Goal: Task Accomplishment & Management: Complete application form

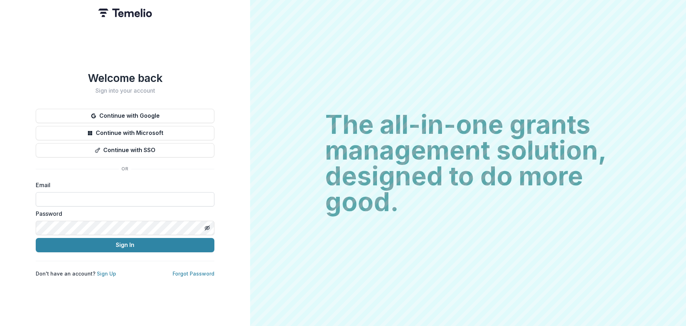
click at [123, 194] on input at bounding box center [125, 199] width 179 height 14
type input "**********"
click at [36, 238] on button "Sign In" at bounding box center [125, 245] width 179 height 14
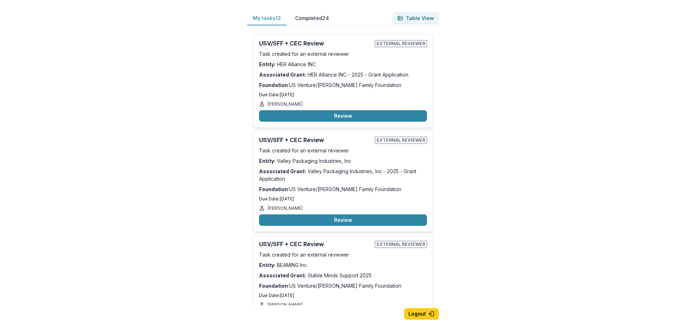
click at [316, 18] on button "Completed 24" at bounding box center [311, 18] width 45 height 14
click at [257, 15] on button "My tasks 13" at bounding box center [266, 18] width 39 height 14
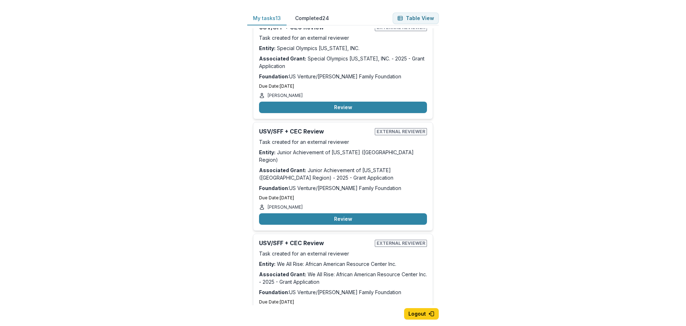
scroll to position [1039, 0]
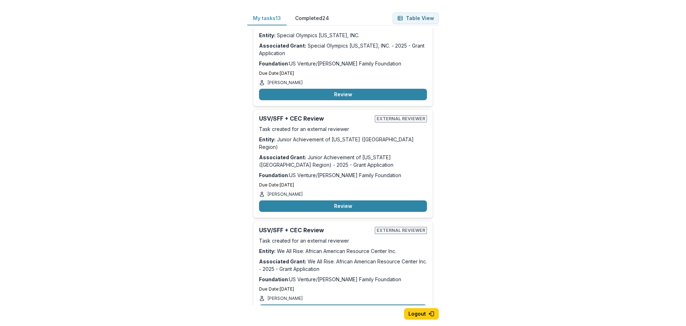
click at [355, 304] on button "Review" at bounding box center [343, 309] width 168 height 11
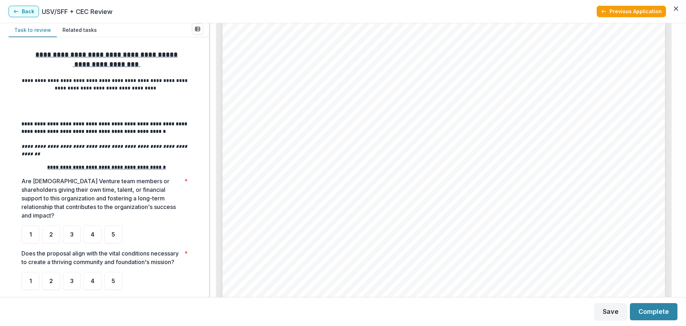
scroll to position [4645, 0]
click at [282, 116] on span "See attached files" at bounding box center [284, 115] width 71 height 9
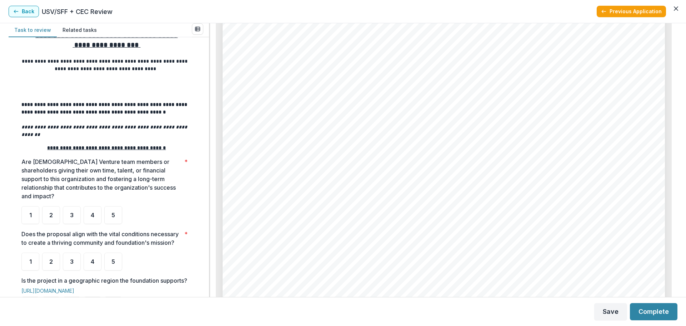
scroll to position [36, 0]
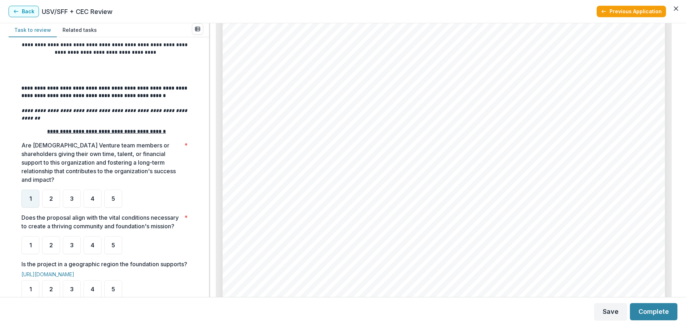
click at [36, 189] on div "1" at bounding box center [30, 198] width 18 height 18
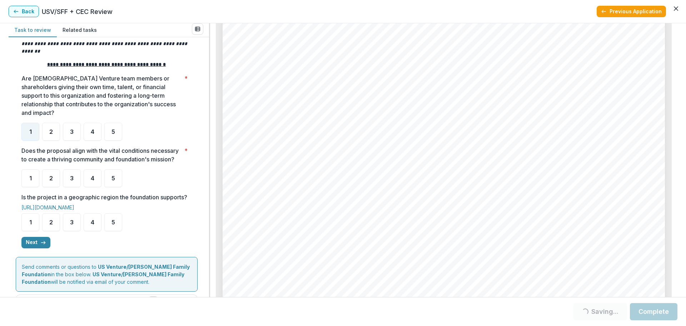
scroll to position [107, 0]
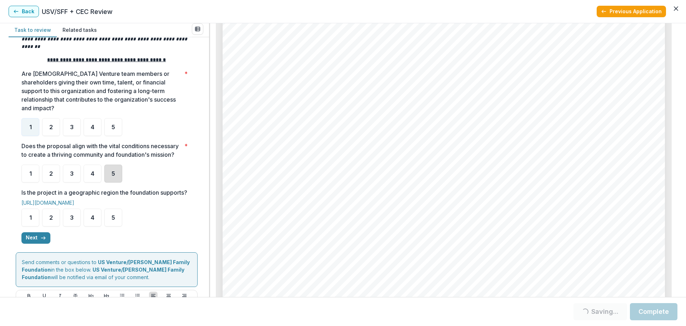
click at [110, 172] on div "5" at bounding box center [113, 173] width 18 height 18
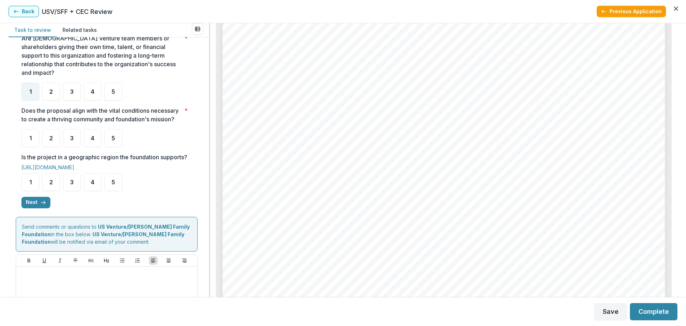
scroll to position [143, 0]
click at [115, 140] on span "5" at bounding box center [113, 138] width 4 height 6
click at [115, 190] on div "5" at bounding box center [113, 182] width 18 height 18
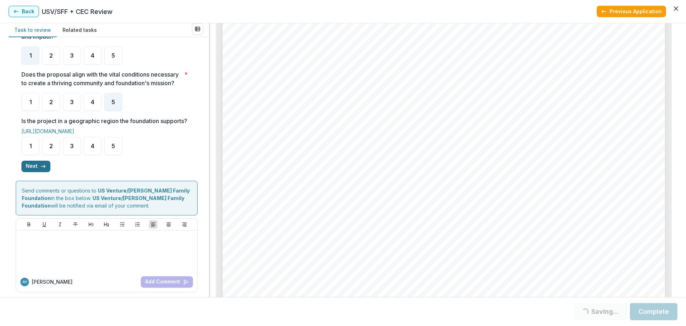
click at [49, 172] on button "Next" at bounding box center [35, 165] width 29 height 11
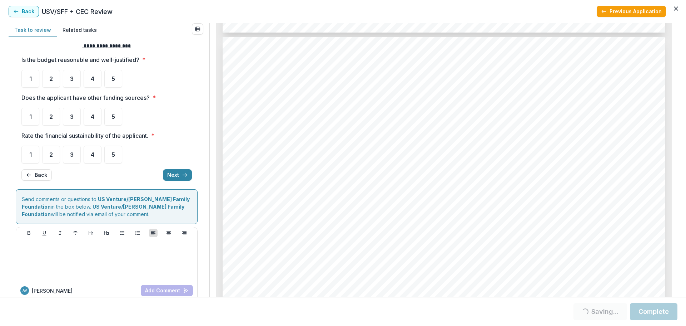
scroll to position [4431, 0]
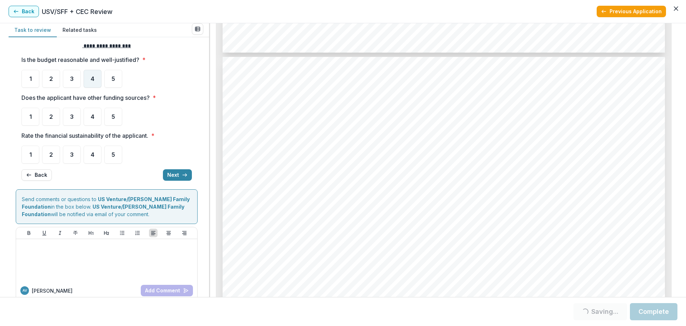
click at [94, 81] on span "4" at bounding box center [93, 79] width 4 height 6
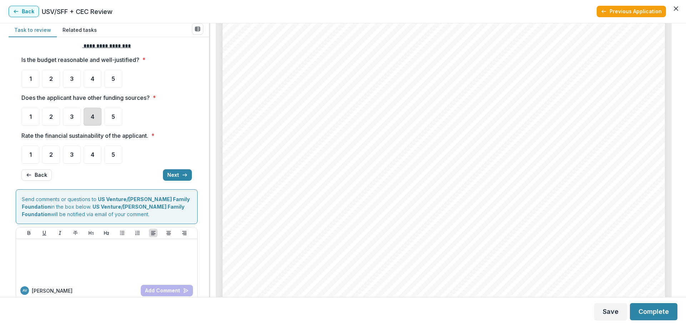
click at [92, 123] on div "4" at bounding box center [93, 117] width 18 height 18
click at [94, 153] on span "4" at bounding box center [93, 155] width 4 height 6
click at [170, 173] on button "Next" at bounding box center [177, 174] width 29 height 11
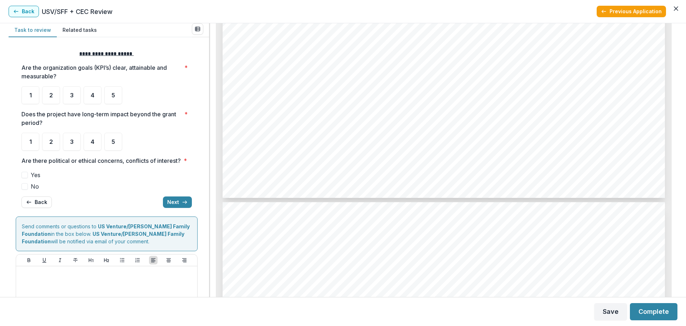
scroll to position [3680, 0]
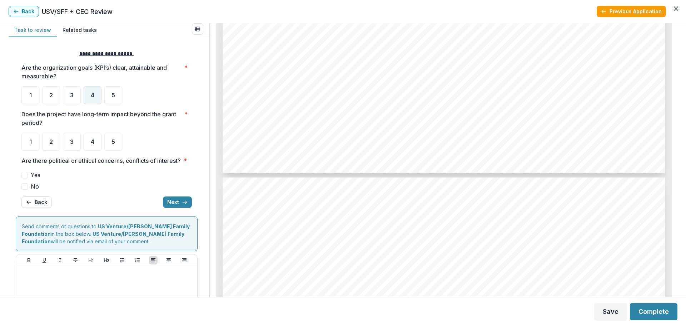
click at [92, 95] on span "4" at bounding box center [93, 95] width 4 height 6
click at [76, 140] on div "3" at bounding box center [72, 142] width 18 height 18
click at [33, 190] on span "No" at bounding box center [35, 186] width 8 height 9
click at [179, 208] on button "Next" at bounding box center [177, 201] width 29 height 11
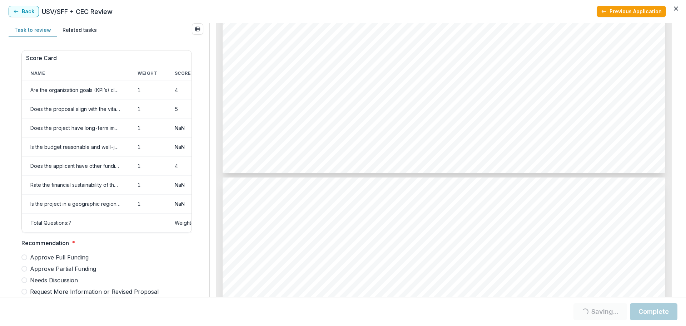
scroll to position [339, 0]
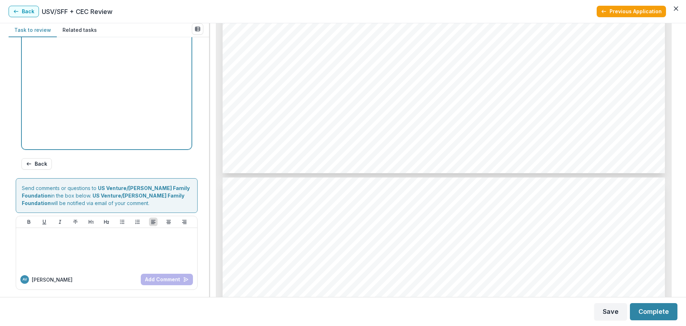
click at [119, 108] on div at bounding box center [107, 92] width 164 height 107
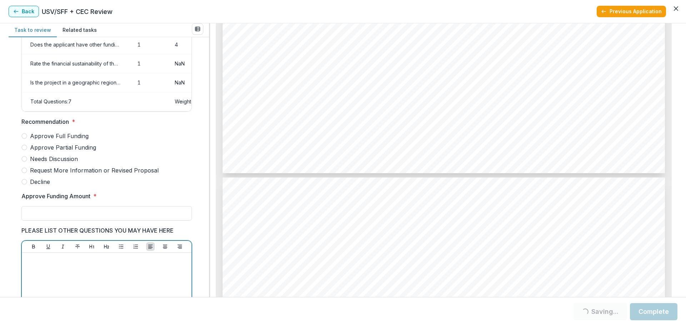
scroll to position [125, 0]
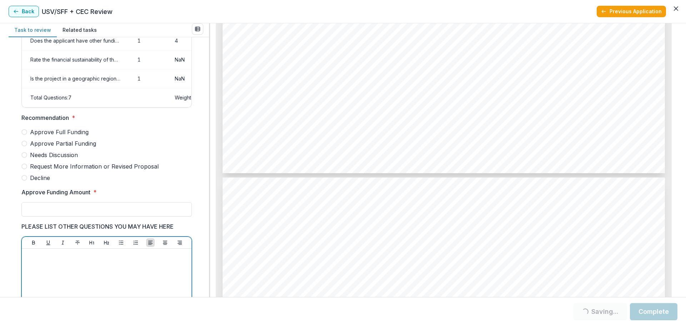
click at [50, 158] on span "Needs Discussion" at bounding box center [54, 154] width 48 height 9
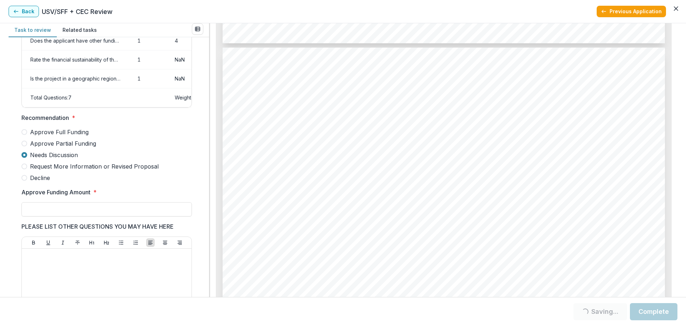
scroll to position [3002, 0]
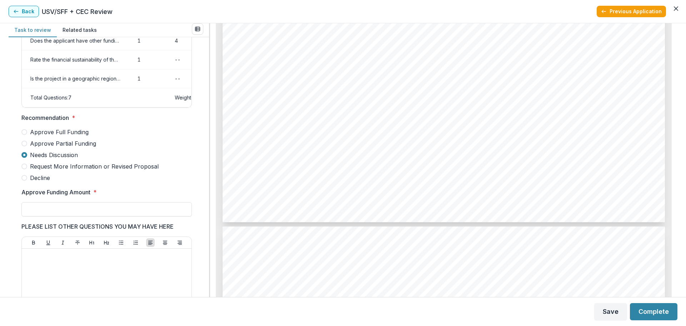
click at [28, 148] on label "Approve Partial Funding" at bounding box center [106, 143] width 170 height 9
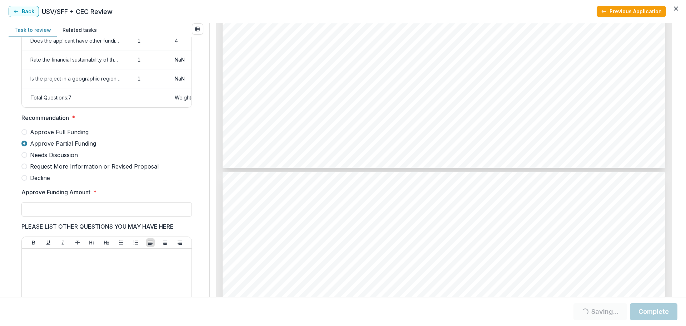
scroll to position [679, 0]
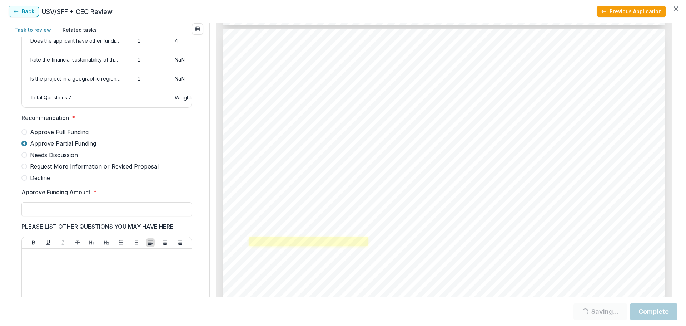
drag, startPoint x: 373, startPoint y: 238, endPoint x: 250, endPoint y: 241, distance: 122.6
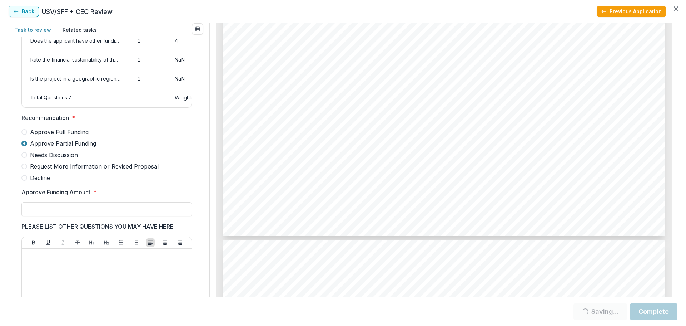
scroll to position [2466, 0]
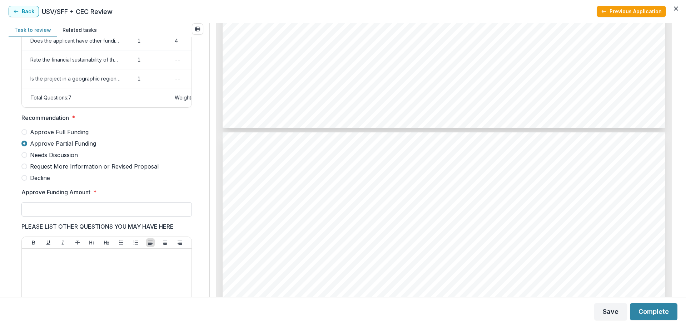
click at [42, 210] on input "Approve Funding Amount *" at bounding box center [106, 209] width 170 height 14
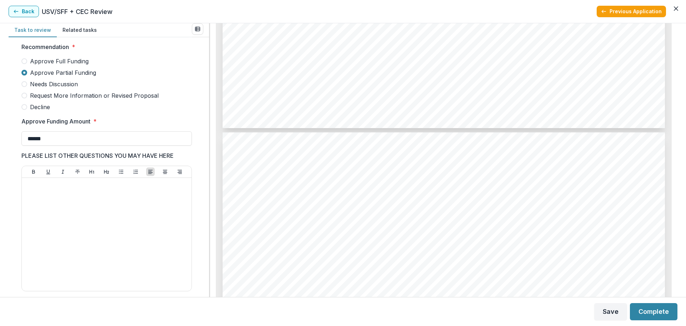
scroll to position [197, 0]
type input "******"
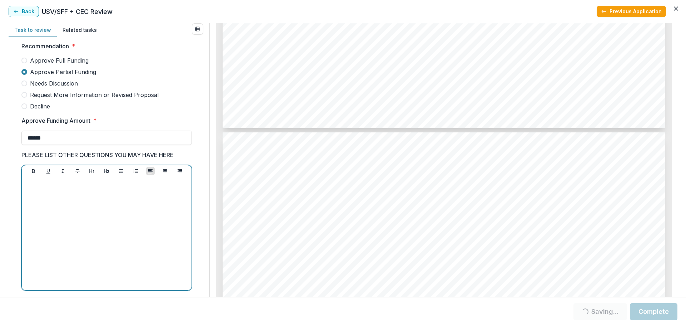
click at [66, 203] on div at bounding box center [107, 233] width 164 height 107
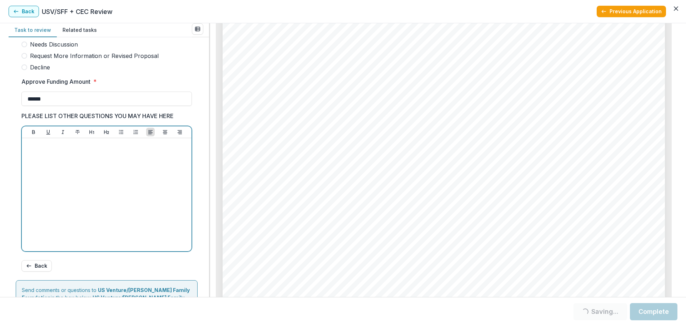
scroll to position [343, 0]
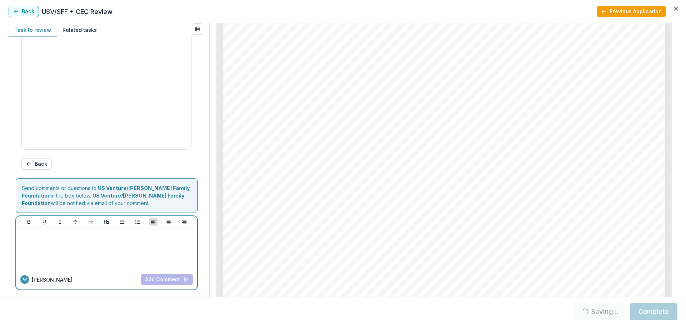
click at [161, 243] on div at bounding box center [106, 248] width 175 height 36
click at [170, 277] on button "Add Comment" at bounding box center [167, 278] width 52 height 11
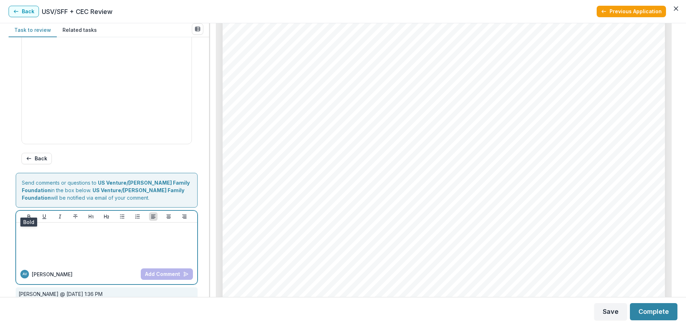
scroll to position [370, 0]
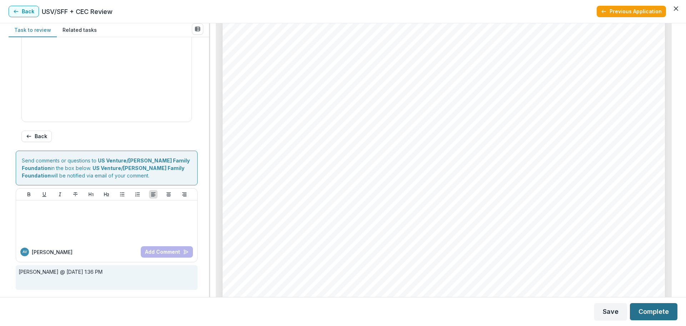
click at [647, 313] on button "Complete" at bounding box center [654, 311] width 48 height 17
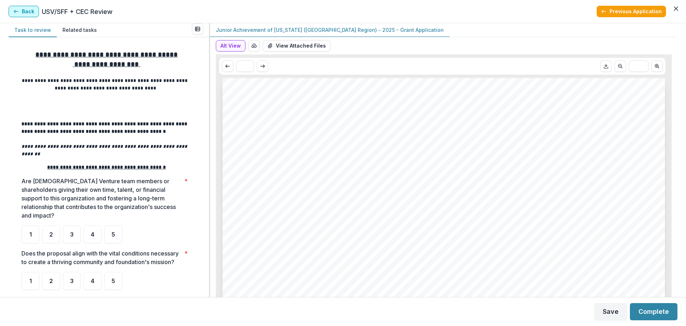
click at [36, 11] on button "Back" at bounding box center [24, 11] width 30 height 11
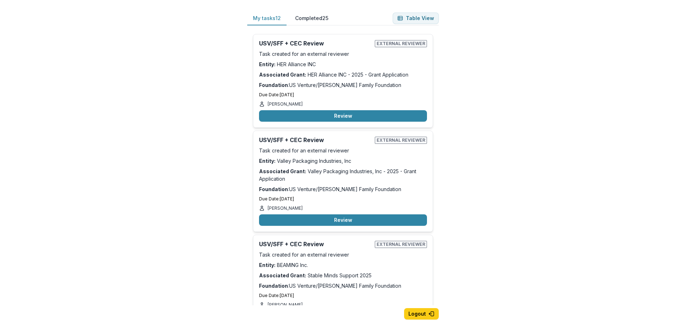
click at [312, 15] on button "Completed 25" at bounding box center [311, 18] width 45 height 14
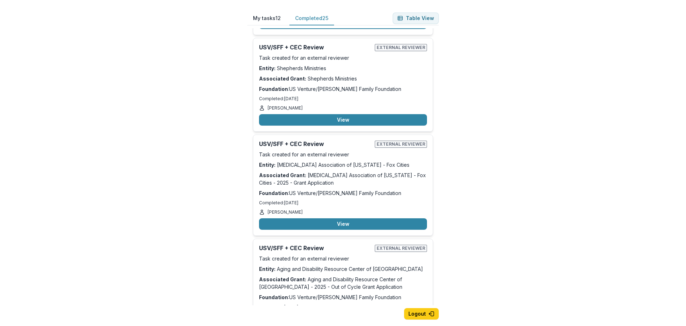
scroll to position [2341, 0]
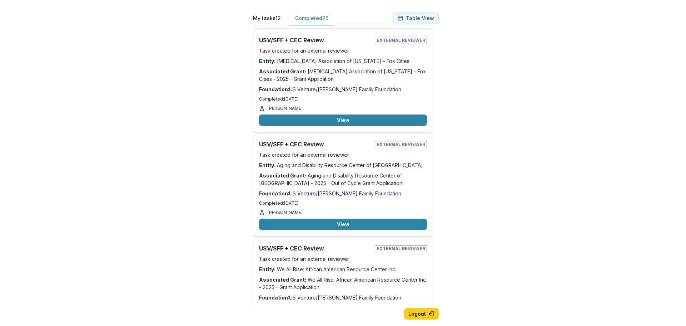
click at [353, 322] on button "View" at bounding box center [343, 327] width 168 height 11
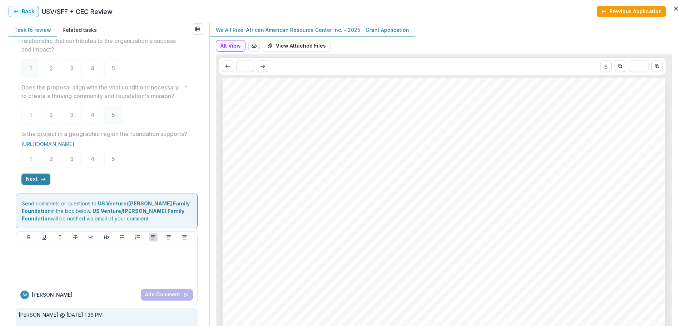
scroll to position [188, 0]
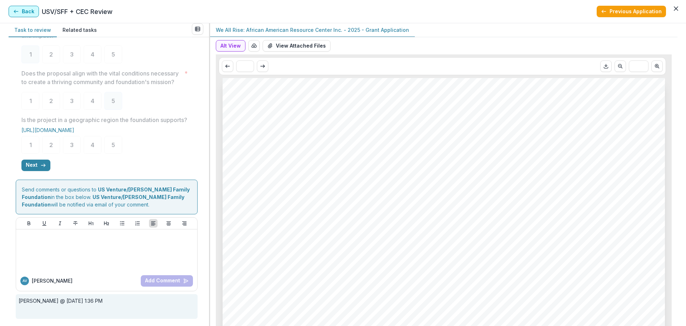
click at [24, 9] on button "Back" at bounding box center [24, 11] width 30 height 11
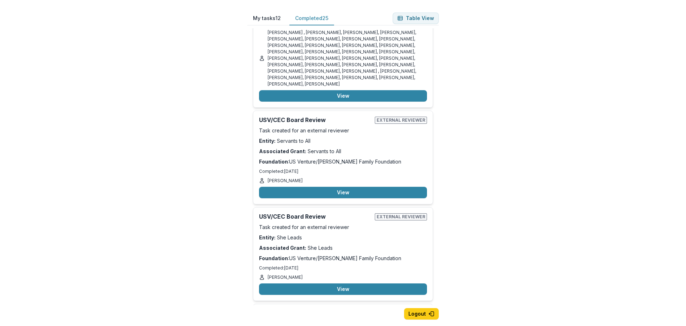
scroll to position [250, 0]
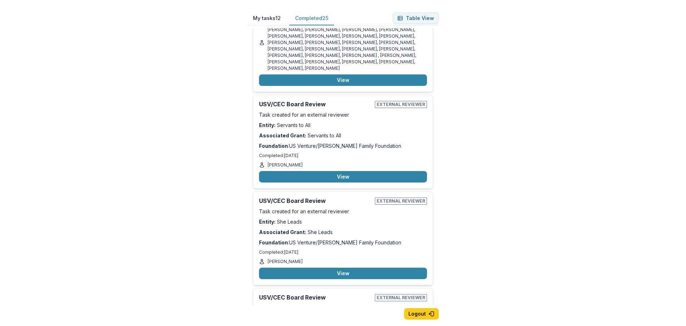
click at [273, 20] on button "My tasks 12" at bounding box center [266, 18] width 39 height 14
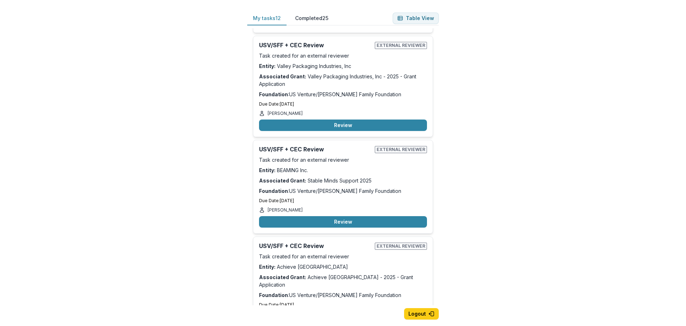
scroll to position [107, 0]
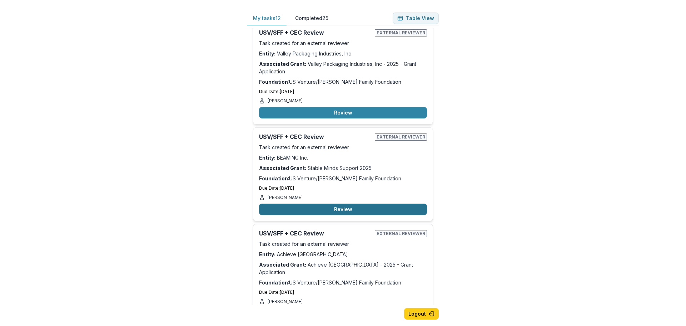
click at [342, 209] on button "Review" at bounding box center [343, 208] width 168 height 11
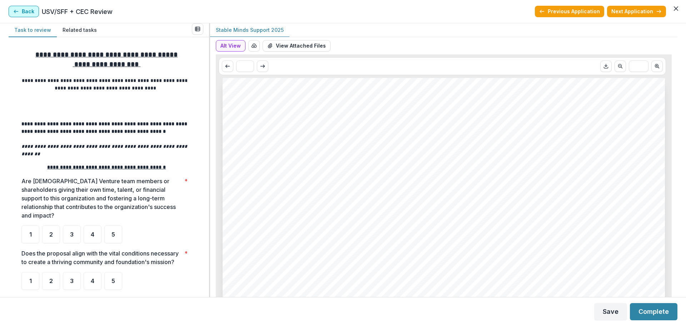
click at [19, 6] on button "Back" at bounding box center [24, 11] width 30 height 11
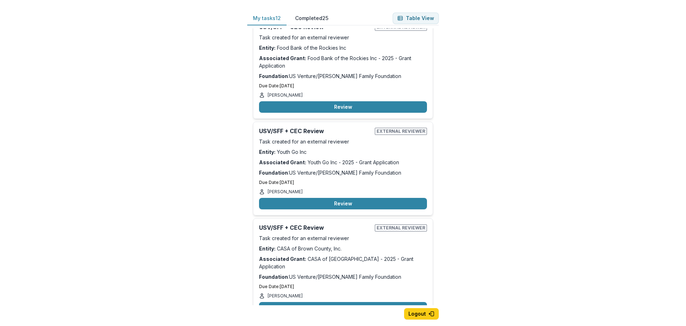
scroll to position [429, 0]
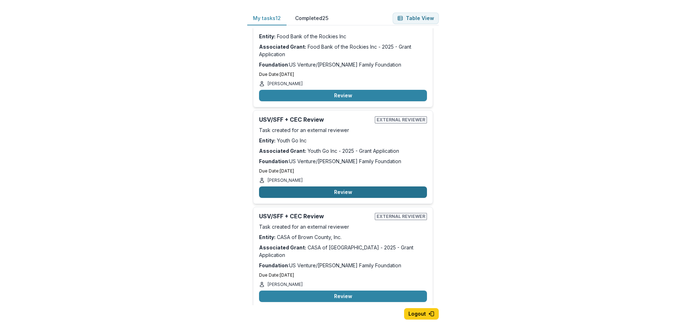
click at [357, 186] on button "Review" at bounding box center [343, 191] width 168 height 11
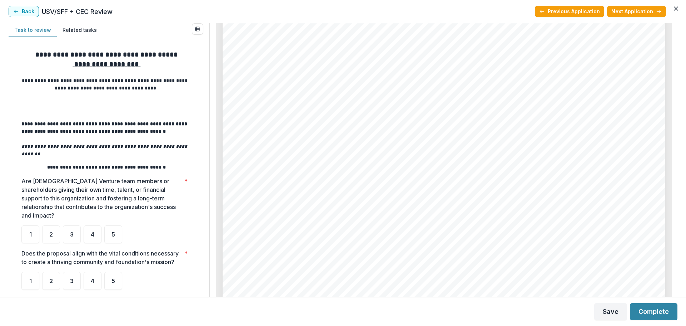
scroll to position [2716, 0]
click at [16, 14] on icon "button" at bounding box center [16, 12] width 6 height 6
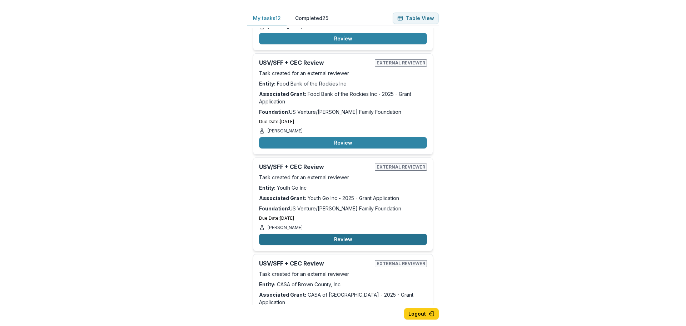
scroll to position [286, 0]
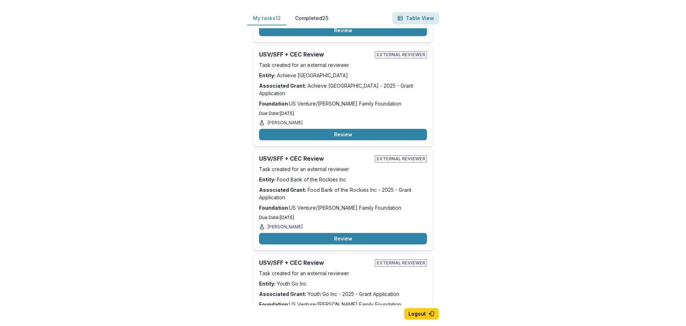
click at [419, 20] on button "Table View" at bounding box center [416, 18] width 46 height 11
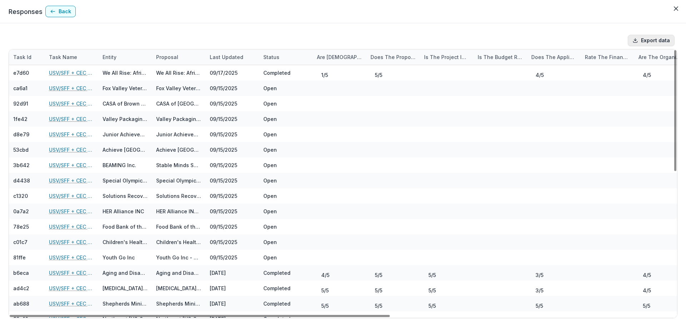
click at [655, 37] on button "Export data" at bounding box center [651, 40] width 47 height 11
click at [47, 13] on button "Back" at bounding box center [60, 11] width 30 height 11
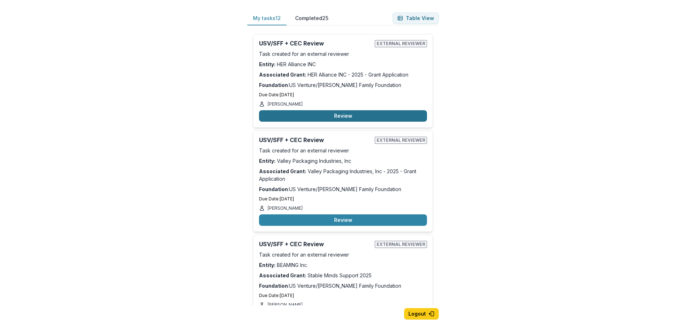
click at [342, 114] on button "Review" at bounding box center [343, 115] width 168 height 11
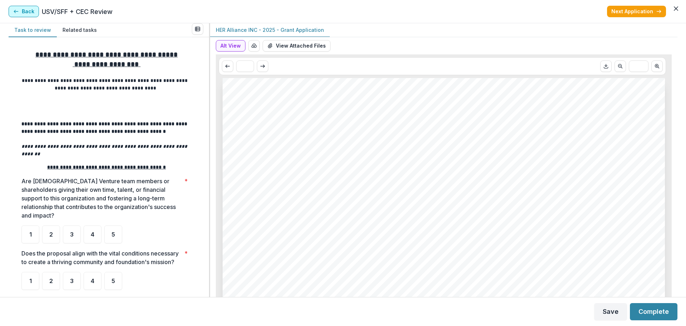
click at [33, 12] on button "Back" at bounding box center [24, 11] width 30 height 11
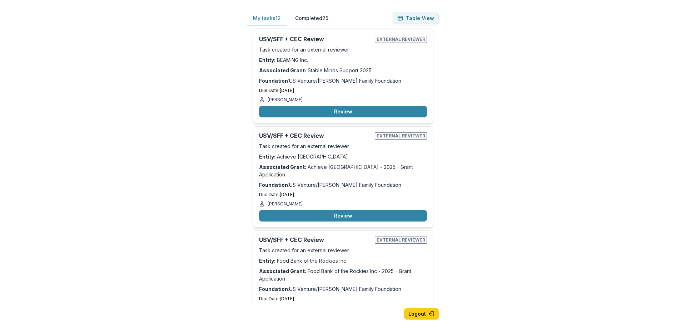
scroll to position [214, 0]
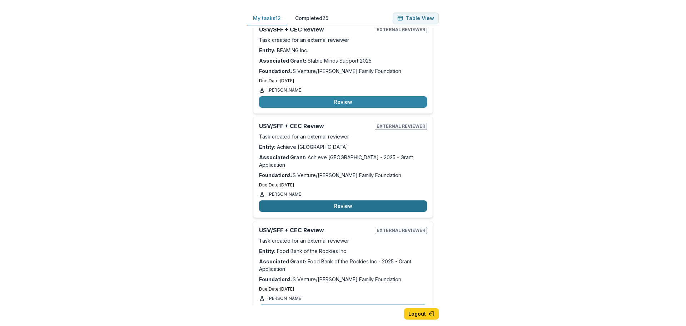
click at [338, 200] on button "Review" at bounding box center [343, 205] width 168 height 11
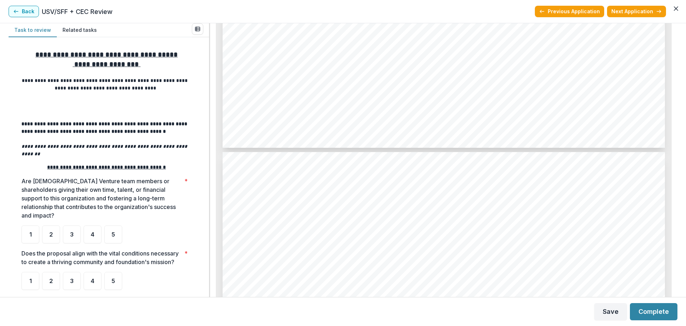
scroll to position [2430, 0]
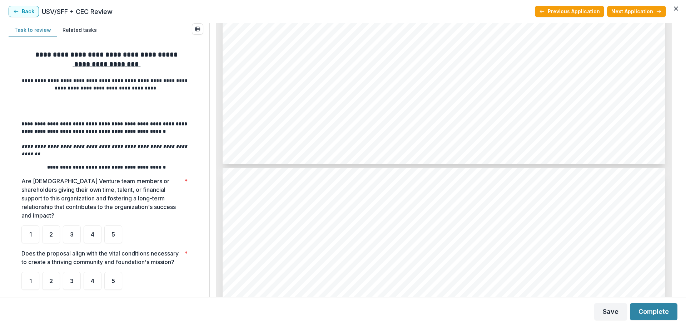
click at [28, 12] on button "Back" at bounding box center [24, 11] width 30 height 11
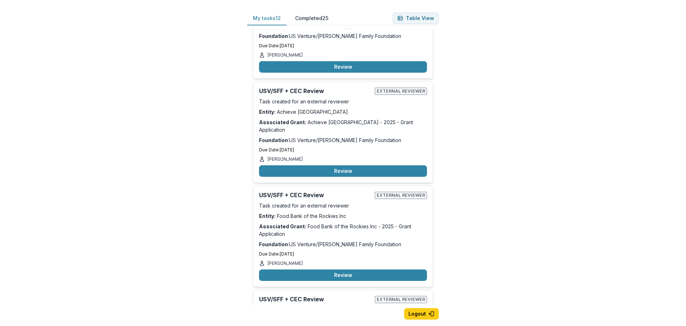
scroll to position [250, 0]
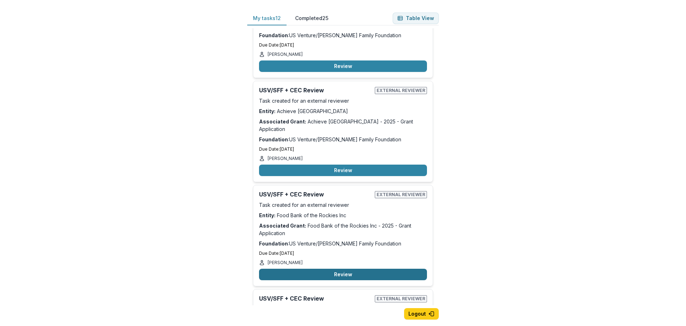
click at [330, 268] on button "Review" at bounding box center [343, 273] width 168 height 11
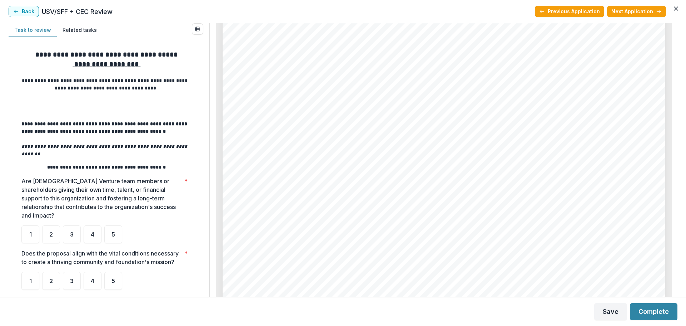
scroll to position [2215, 0]
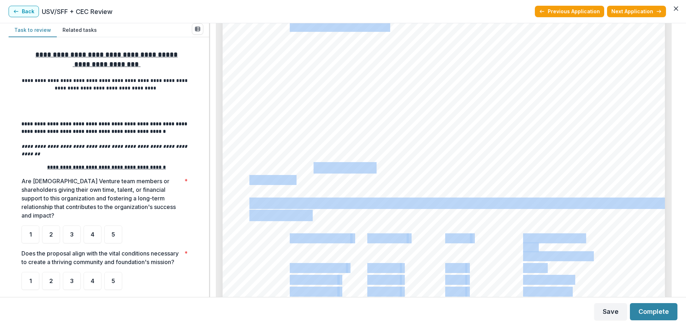
drag, startPoint x: 373, startPoint y: 163, endPoint x: 312, endPoint y: 165, distance: 61.5
click at [312, 165] on div "Page: 4 Food Bank of the Rockies Inc - 2025 - Grant Application Basic Needs for…" at bounding box center [444, 65] width 442 height 626
click at [312, 165] on span "Enter Amount Requested" at bounding box center [311, 168] width 124 height 10
drag, startPoint x: 377, startPoint y: 166, endPoint x: 251, endPoint y: 165, distance: 125.4
click at [251, 165] on div "Page: 4 Food Bank of the Rockies Inc - 2025 - Grant Application Basic Needs for…" at bounding box center [444, 65] width 442 height 626
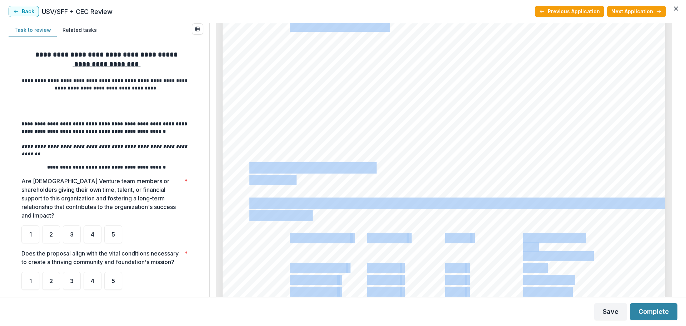
click at [251, 165] on span "Enter Amount Requested" at bounding box center [311, 168] width 124 height 10
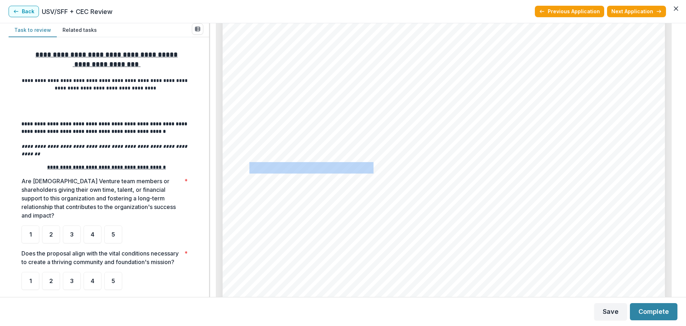
drag, startPoint x: 248, startPoint y: 167, endPoint x: 372, endPoint y: 169, distance: 123.3
click at [372, 169] on span "Enter Amount Requested" at bounding box center [311, 168] width 124 height 10
copy span "Enter Amount Requested"
click at [29, 9] on button "Back" at bounding box center [24, 11] width 30 height 11
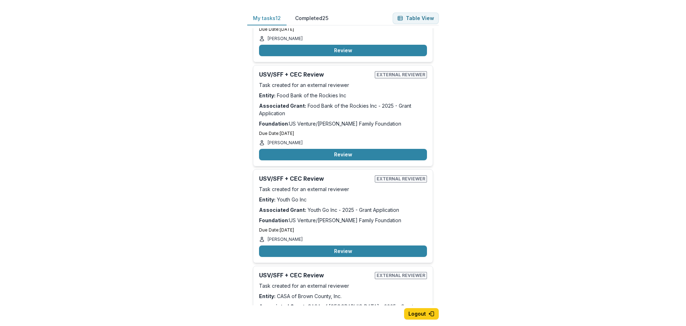
scroll to position [357, 0]
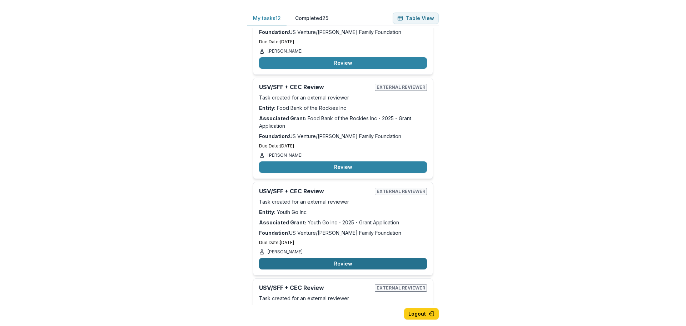
click at [339, 258] on button "Review" at bounding box center [343, 263] width 168 height 11
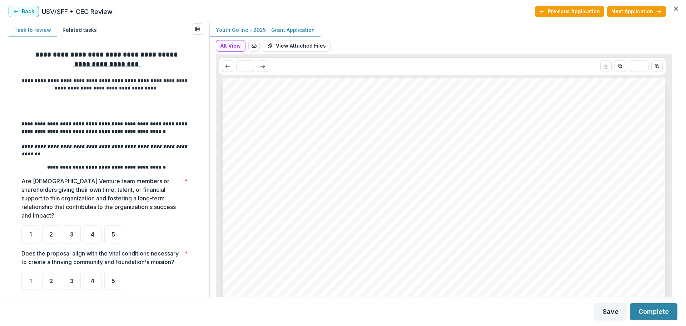
scroll to position [2594, 0]
click at [26, 14] on button "Back" at bounding box center [24, 11] width 30 height 11
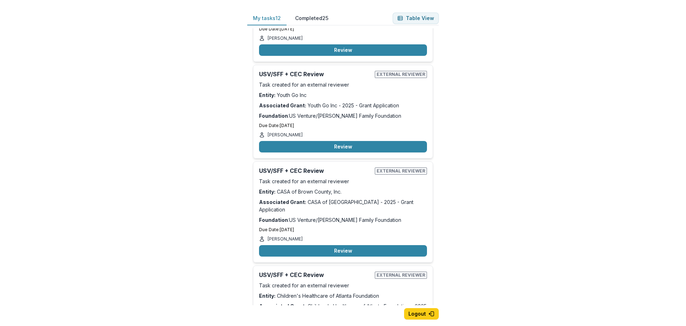
scroll to position [465, 0]
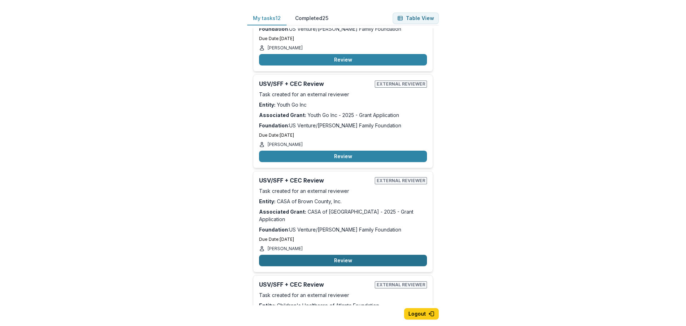
click at [326, 254] on button "Review" at bounding box center [343, 259] width 168 height 11
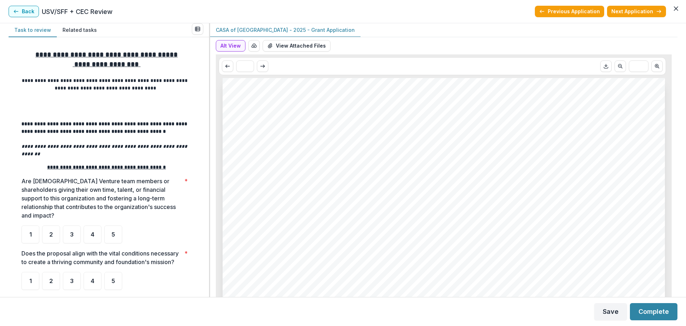
click at [25, 9] on button "Back" at bounding box center [24, 11] width 30 height 11
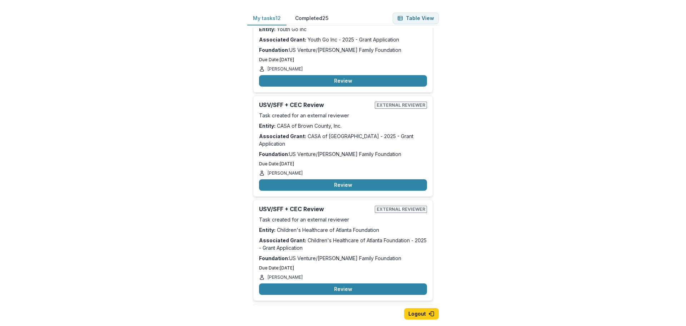
scroll to position [572, 0]
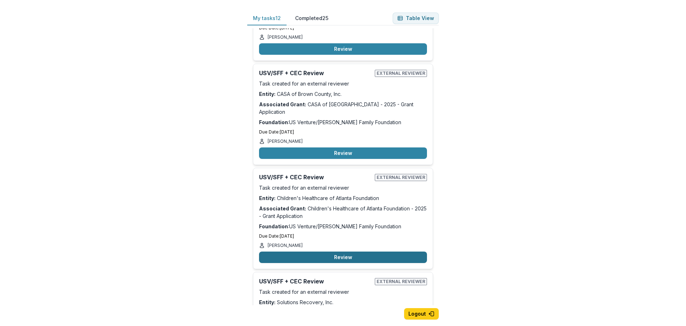
click at [324, 251] on button "Review" at bounding box center [343, 256] width 168 height 11
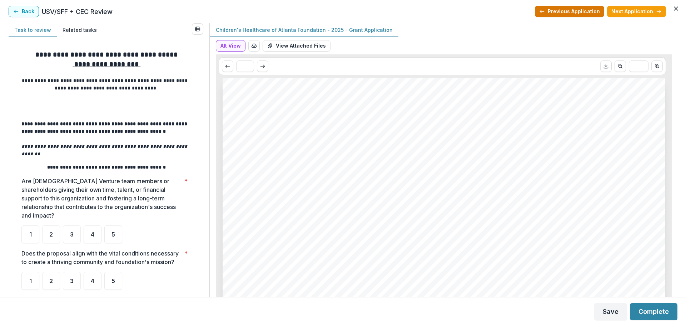
scroll to position [2113, 0]
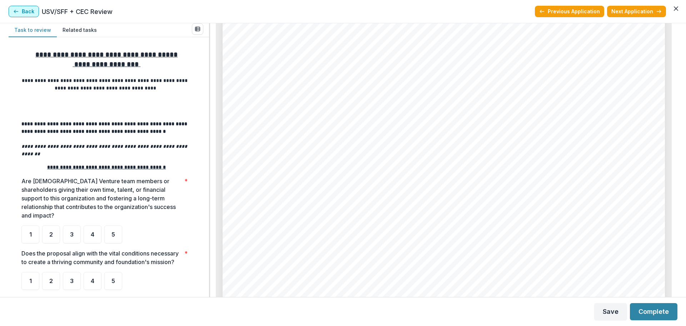
click at [21, 10] on button "Back" at bounding box center [24, 11] width 30 height 11
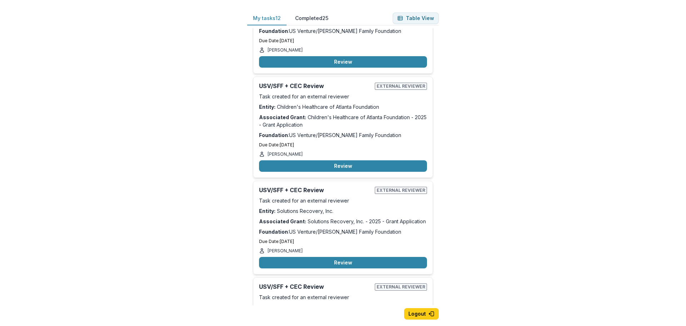
scroll to position [679, 0]
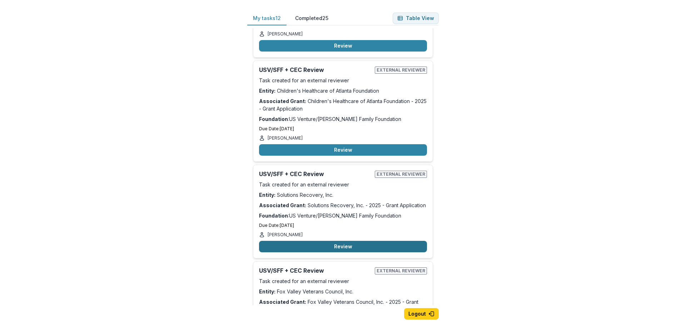
click at [347, 240] on button "Review" at bounding box center [343, 245] width 168 height 11
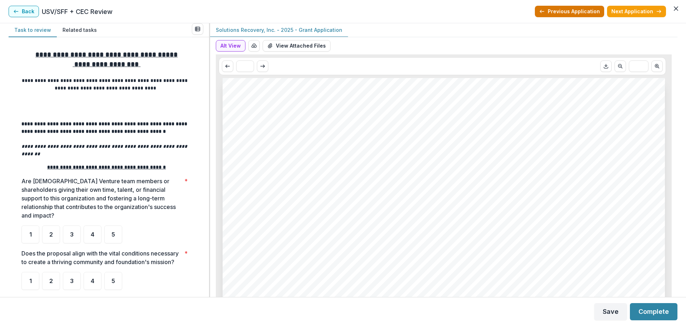
scroll to position [2330, 0]
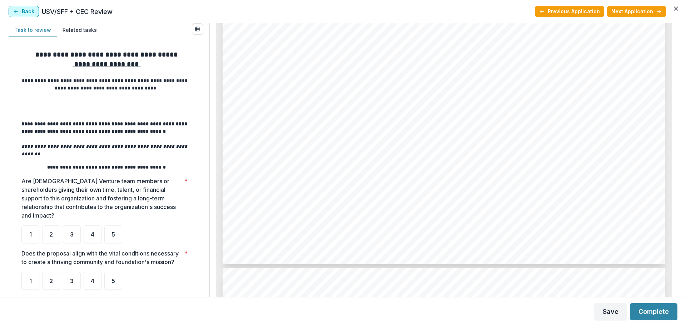
click at [25, 11] on button "Back" at bounding box center [24, 11] width 30 height 11
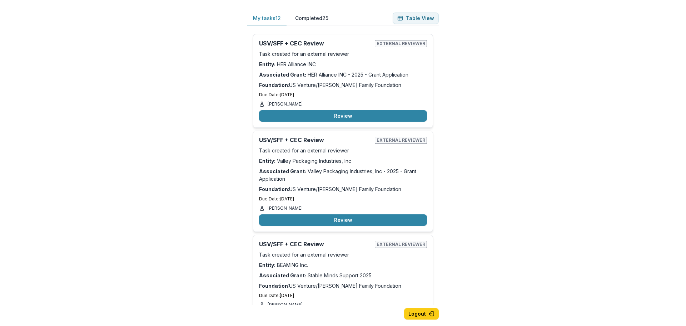
scroll to position [179, 0]
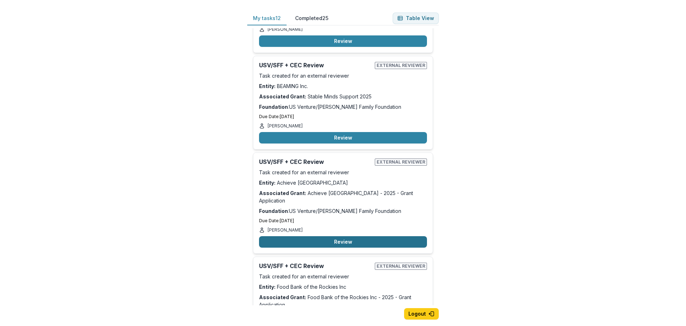
click at [412, 236] on button "Review" at bounding box center [343, 241] width 168 height 11
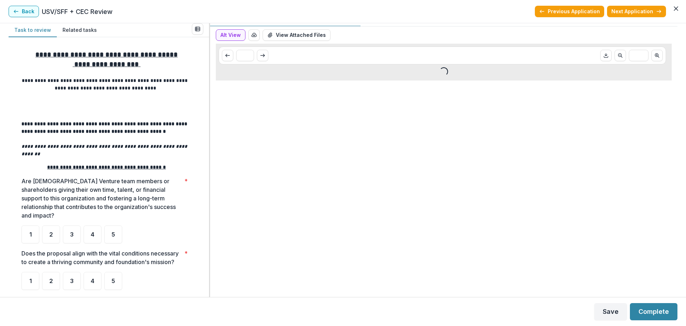
scroll to position [11, 0]
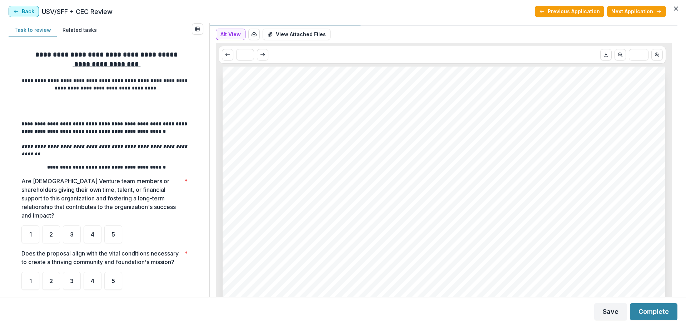
click at [36, 10] on button "Back" at bounding box center [24, 11] width 30 height 11
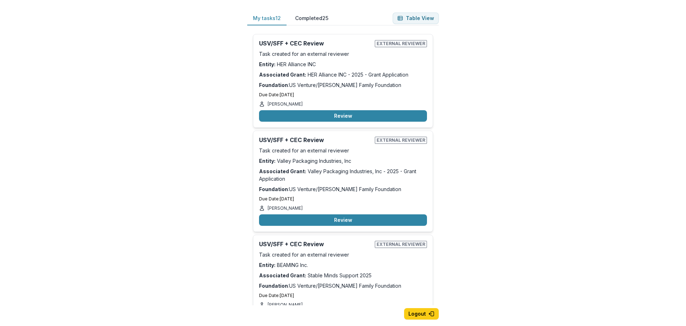
click at [503, 170] on div "My tasks 12 Completed 25 Table View USV/SFF + CEC Review External reviewer Task…" at bounding box center [343, 163] width 686 height 326
click at [652, 106] on div "My tasks 12 Completed 25 Table View USV/SFF + CEC Review External reviewer Task…" at bounding box center [343, 163] width 686 height 326
click at [545, 137] on div "My tasks 12 Completed 25 Table View USV/SFF + CEC Review External reviewer Task…" at bounding box center [343, 163] width 686 height 326
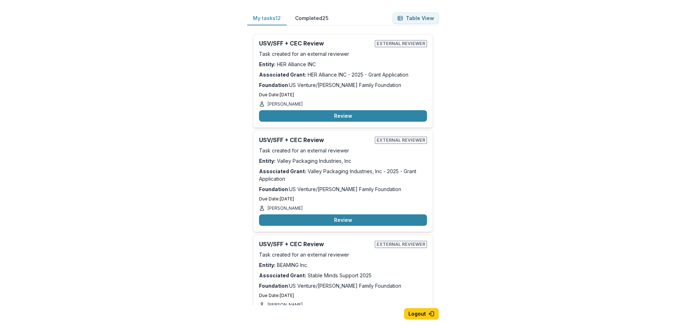
click at [308, 16] on button "Completed 25" at bounding box center [311, 18] width 45 height 14
click at [279, 18] on button "My tasks 12" at bounding box center [266, 18] width 39 height 14
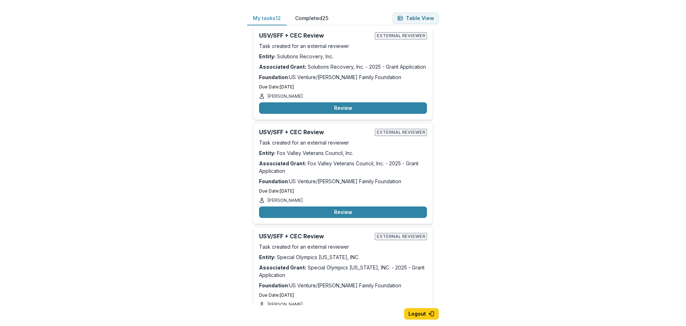
scroll to position [819, 0]
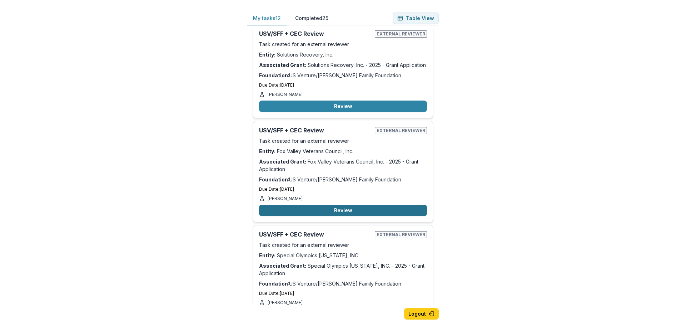
click at [349, 204] on button "Review" at bounding box center [343, 209] width 168 height 11
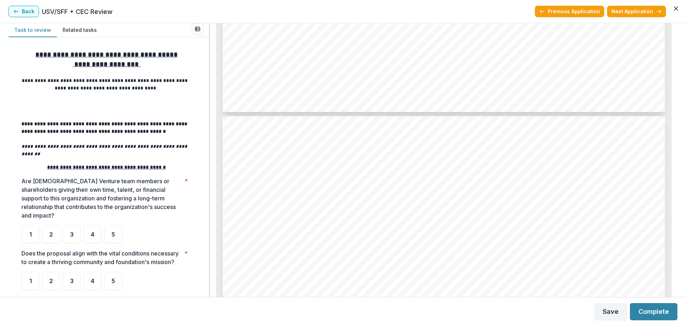
scroll to position [1079, 0]
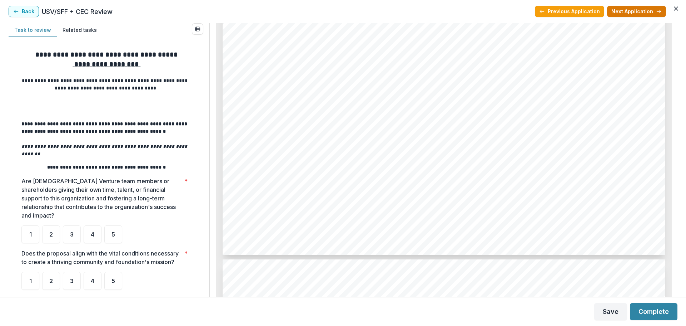
click at [643, 12] on button "Next Application" at bounding box center [636, 11] width 59 height 11
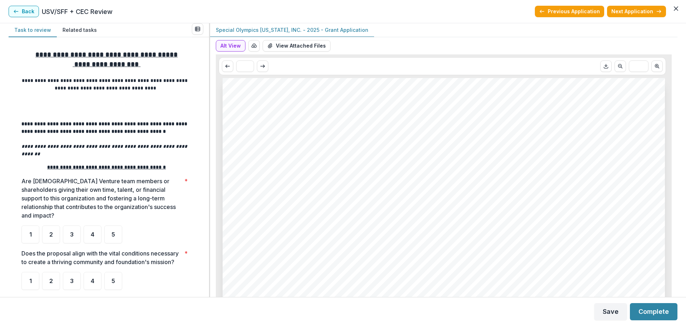
scroll to position [2283, 0]
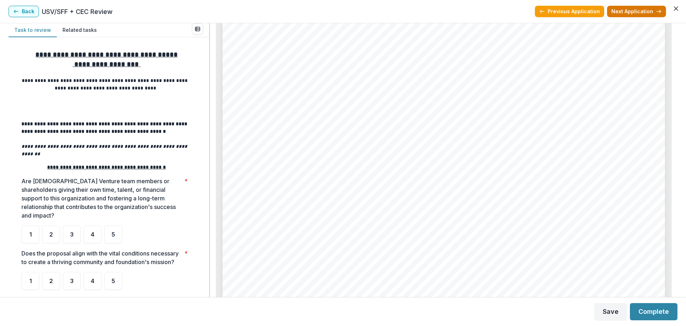
click at [631, 15] on button "Next Application" at bounding box center [636, 11] width 59 height 11
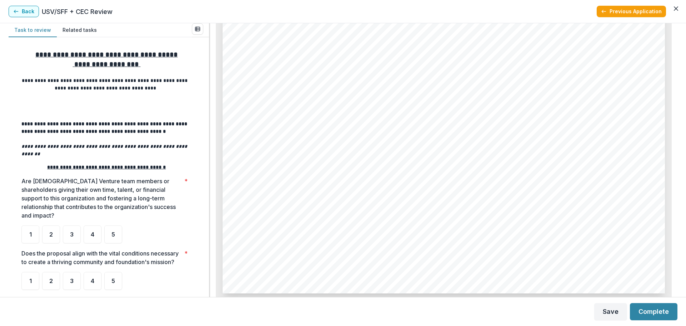
scroll to position [1532, 0]
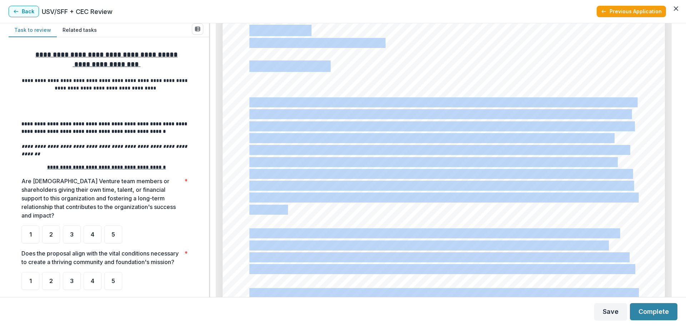
drag, startPoint x: 678, startPoint y: 124, endPoint x: 661, endPoint y: 38, distance: 87.8
click at [661, 38] on div "**********" at bounding box center [343, 159] width 686 height 273
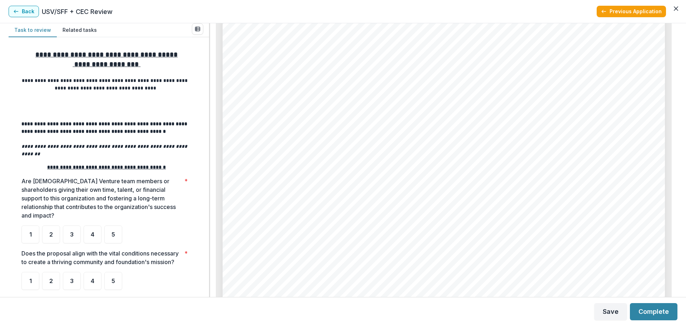
click at [672, 131] on div "Junior Achievement of [US_STATE] ([GEOGRAPHIC_DATA] Region) - 2025 - Grant Appl…" at bounding box center [443, 159] width 467 height 273
click at [412, 195] on div "Page: 4 Junior Achievement of [US_STATE] ([GEOGRAPHIC_DATA] Region) - 2025 - Gr…" at bounding box center [444, 137] width 442 height 626
click at [117, 225] on div "5" at bounding box center [113, 234] width 18 height 18
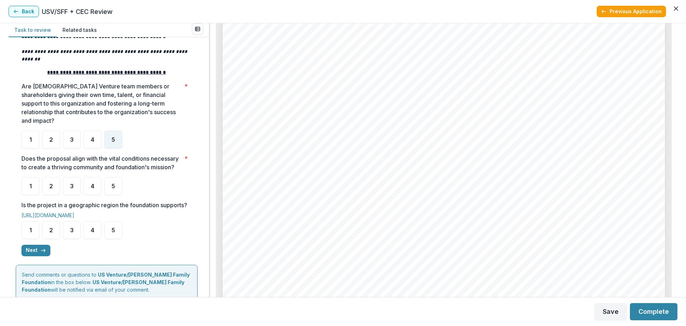
scroll to position [143, 0]
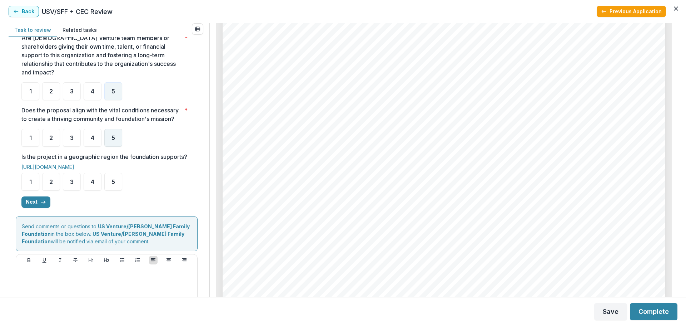
click at [112, 133] on div "5" at bounding box center [113, 138] width 18 height 18
click at [114, 185] on div "5" at bounding box center [113, 182] width 18 height 18
click at [36, 208] on button "Next" at bounding box center [35, 201] width 29 height 11
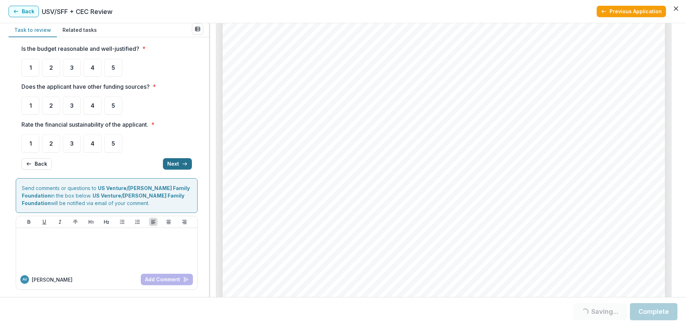
scroll to position [0, 0]
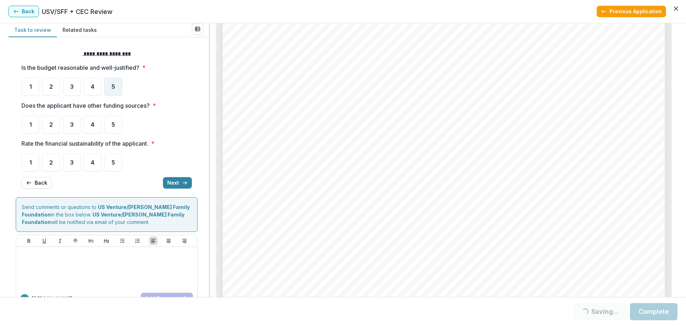
click at [115, 83] on div "5" at bounding box center [113, 87] width 18 height 18
click at [108, 120] on div "5" at bounding box center [113, 124] width 18 height 18
click at [112, 160] on span "5" at bounding box center [113, 162] width 4 height 6
click at [179, 189] on div "**********" at bounding box center [106, 119] width 170 height 150
click at [178, 183] on button "Next" at bounding box center [177, 182] width 29 height 11
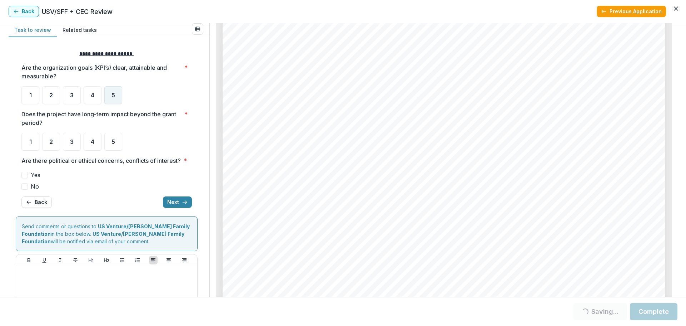
click at [111, 95] on span "5" at bounding box center [113, 95] width 4 height 6
click at [109, 140] on div "5" at bounding box center [113, 142] width 18 height 18
click at [26, 189] on span at bounding box center [24, 186] width 6 height 6
click at [185, 203] on polyline "button" at bounding box center [185, 201] width 1 height 3
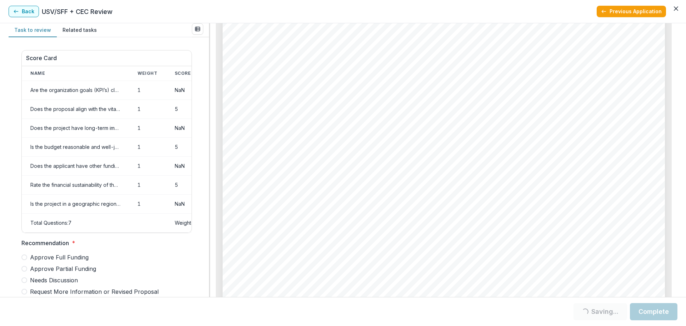
scroll to position [339, 0]
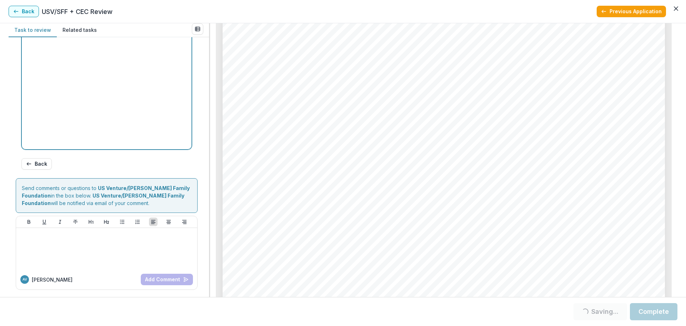
click at [81, 80] on div at bounding box center [107, 92] width 164 height 107
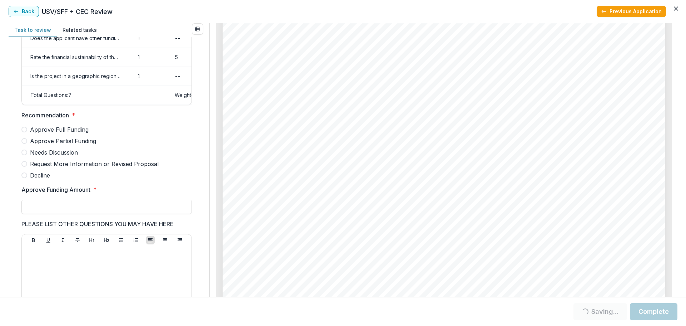
click at [68, 111] on div "Score Card Name Weight Score Are the organization goals (KPI’s) clear, attainab…" at bounding box center [106, 151] width 170 height 468
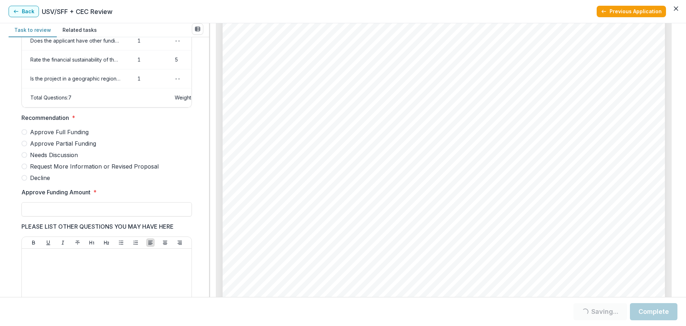
click at [61, 146] on span "Approve Partial Funding" at bounding box center [63, 143] width 66 height 9
click at [79, 147] on span "Approve Partial Funding" at bounding box center [63, 143] width 66 height 9
click at [71, 213] on input "Approve Funding Amount *" at bounding box center [106, 209] width 170 height 14
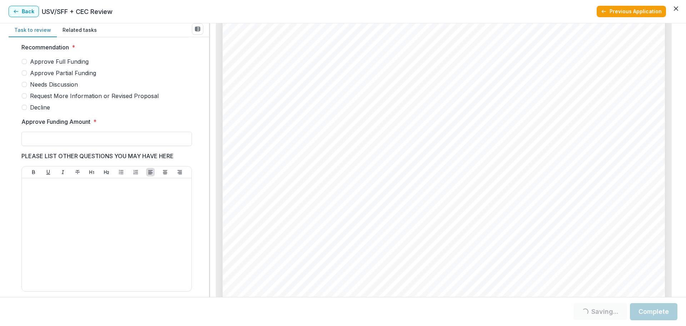
scroll to position [197, 0]
type input "******"
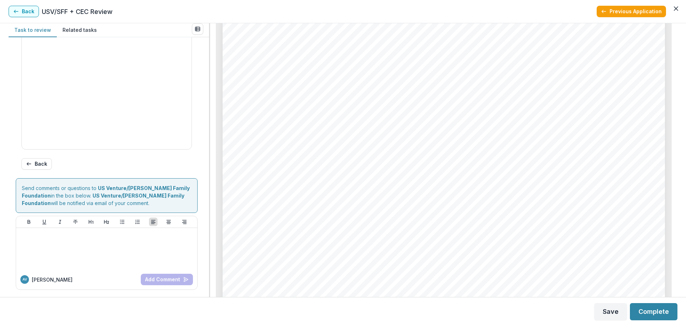
scroll to position [343, 0]
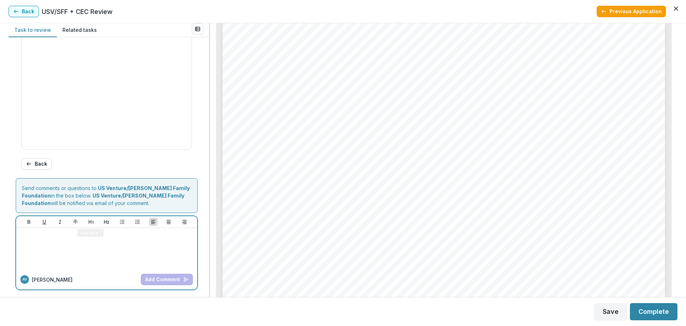
click at [30, 259] on div at bounding box center [106, 248] width 175 height 36
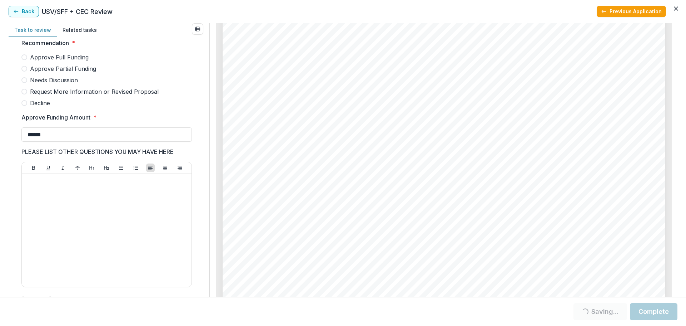
drag, startPoint x: 100, startPoint y: 73, endPoint x: 30, endPoint y: 76, distance: 69.4
click at [30, 73] on label "Approve Partial Funding" at bounding box center [106, 68] width 170 height 9
click at [30, 73] on span "Approve Partial Funding" at bounding box center [63, 68] width 66 height 9
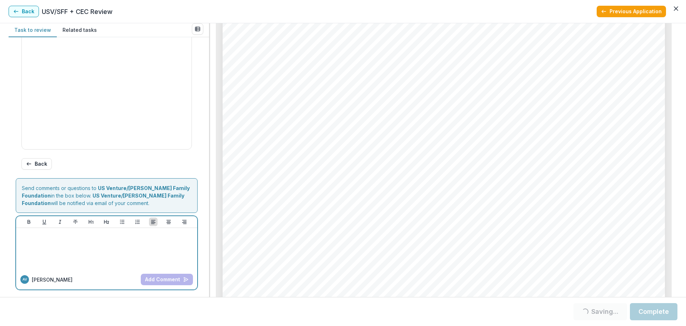
click at [98, 246] on div at bounding box center [106, 248] width 175 height 36
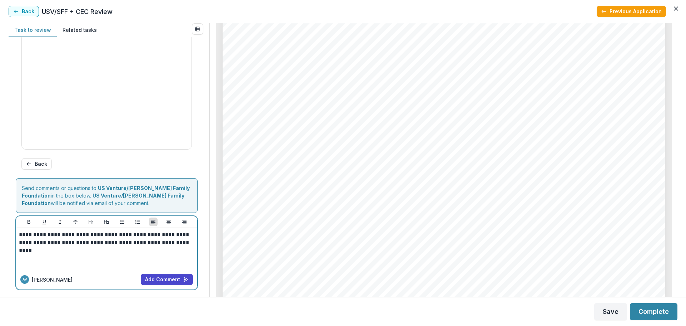
click at [163, 243] on p "**********" at bounding box center [105, 242] width 173 height 24
click at [170, 277] on button "Add Comment" at bounding box center [167, 278] width 52 height 11
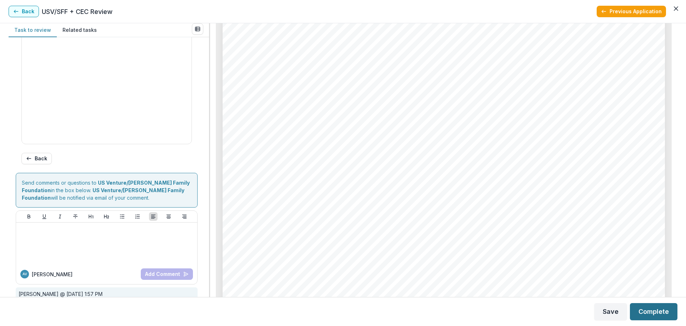
click at [647, 315] on button "Complete" at bounding box center [654, 311] width 48 height 17
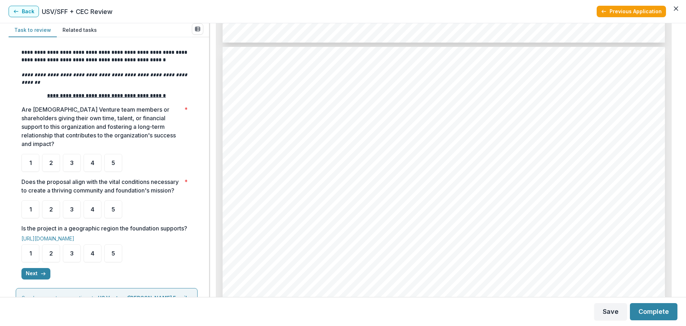
scroll to position [1286, 0]
click at [116, 156] on div "5" at bounding box center [113, 163] width 18 height 18
click at [114, 206] on span "5" at bounding box center [113, 209] width 4 height 6
click at [110, 256] on div "5" at bounding box center [113, 253] width 18 height 18
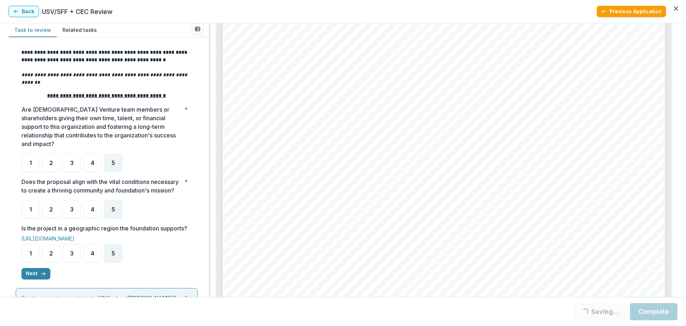
scroll to position [190, 0]
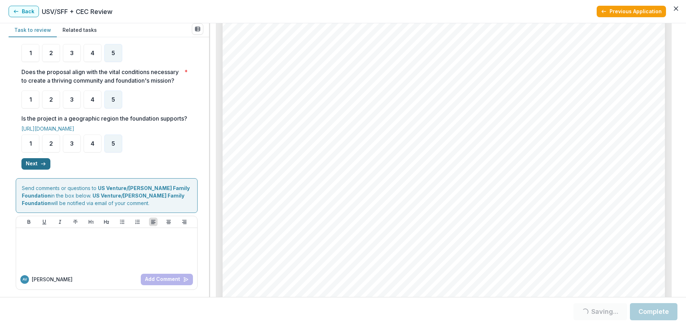
click at [39, 165] on button "Next" at bounding box center [35, 163] width 29 height 11
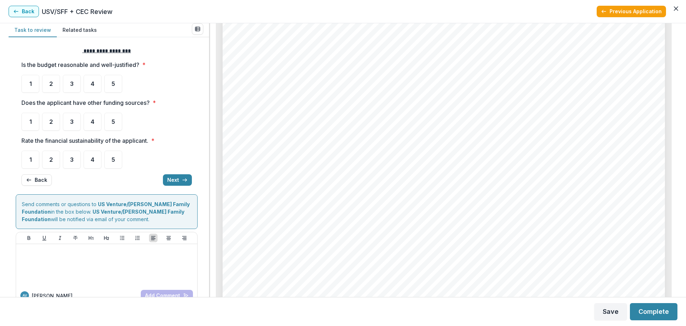
scroll to position [0, 0]
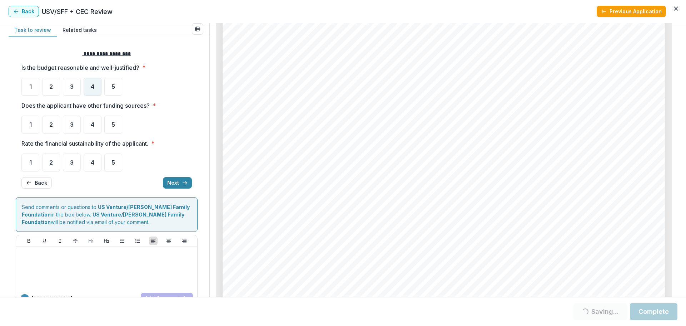
click at [93, 88] on span "4" at bounding box center [93, 87] width 4 height 6
click at [96, 119] on div "4" at bounding box center [93, 124] width 18 height 18
click at [92, 158] on div "4" at bounding box center [93, 162] width 18 height 18
click at [168, 180] on button "Next" at bounding box center [177, 182] width 29 height 11
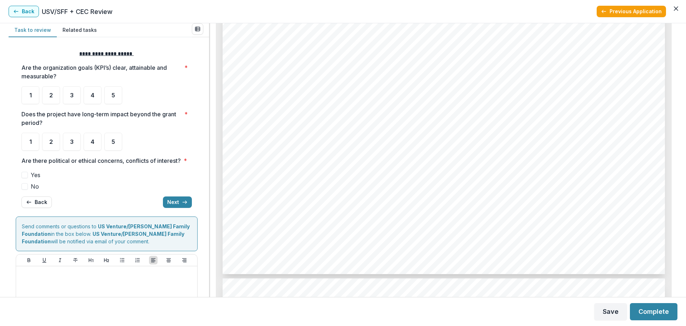
scroll to position [2966, 0]
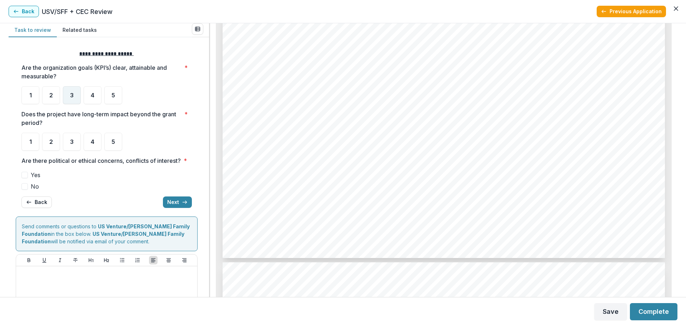
click at [73, 95] on span "3" at bounding box center [72, 95] width 4 height 6
click at [95, 137] on div "4" at bounding box center [93, 142] width 18 height 18
click at [33, 190] on span "No" at bounding box center [35, 186] width 8 height 9
click at [169, 208] on button "Next" at bounding box center [177, 201] width 29 height 11
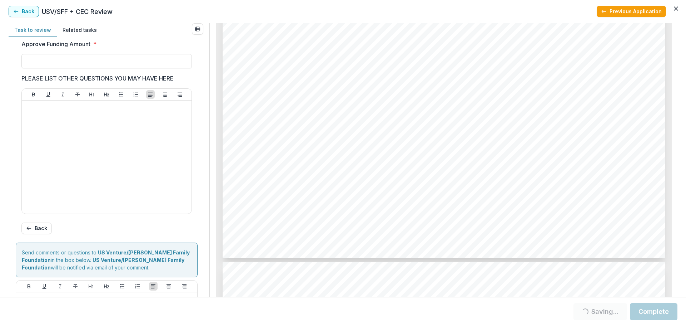
scroll to position [197, 0]
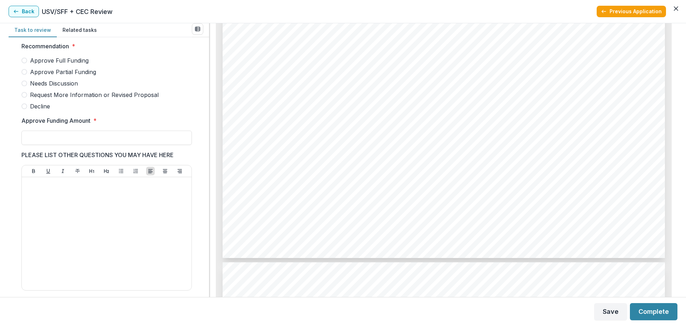
click at [35, 75] on span "Approve Partial Funding" at bounding box center [63, 72] width 66 height 9
click at [45, 144] on input "Approve Funding Amount *" at bounding box center [106, 137] width 170 height 14
type input "******"
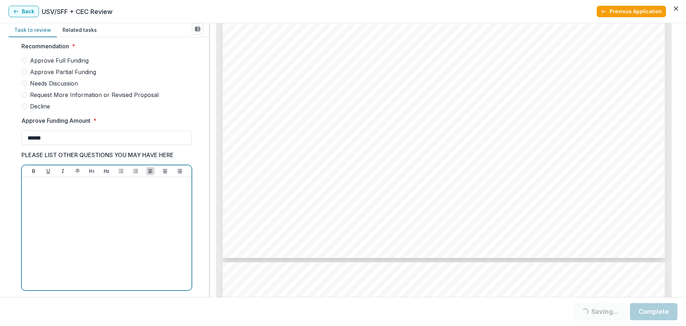
click at [113, 233] on div at bounding box center [107, 233] width 164 height 107
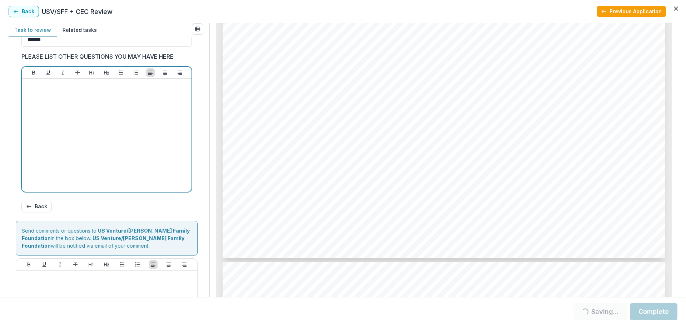
scroll to position [304, 0]
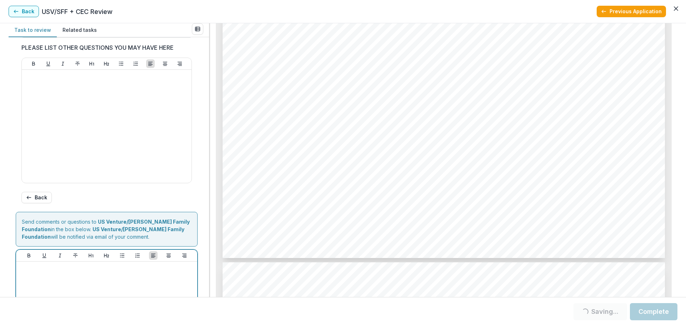
click at [114, 272] on p at bounding box center [106, 268] width 175 height 8
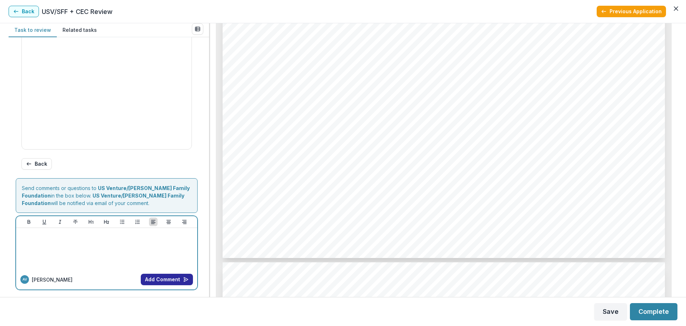
click at [157, 282] on button "Add Comment" at bounding box center [167, 278] width 52 height 11
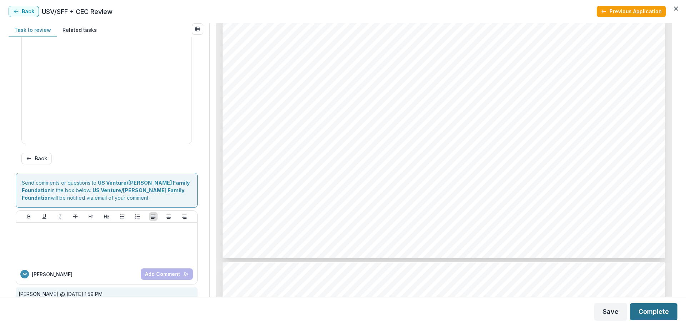
click at [660, 314] on button "Complete" at bounding box center [654, 311] width 48 height 17
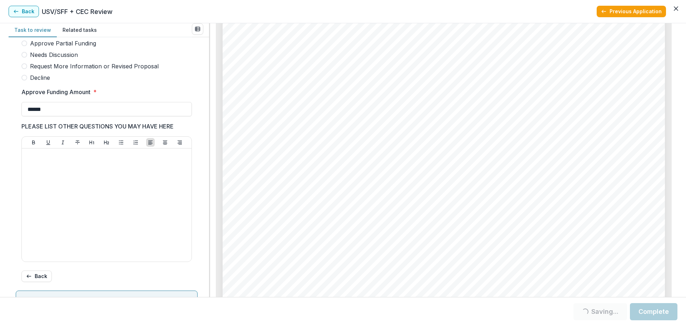
scroll to position [1572, 0]
